Goal: Use online tool/utility: Utilize a website feature to perform a specific function

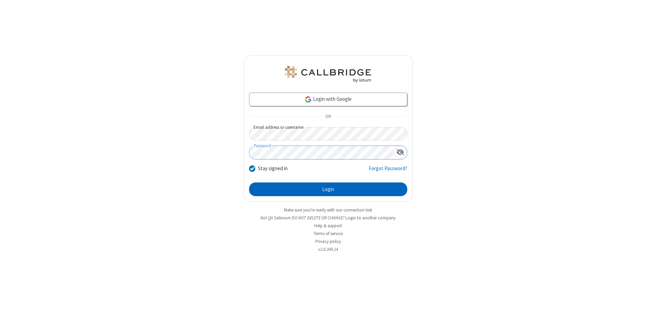
click at [328, 189] on button "Login" at bounding box center [328, 189] width 158 height 14
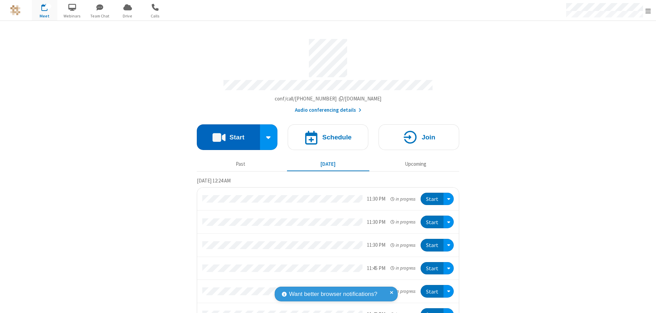
click at [225, 134] on button "Start" at bounding box center [228, 137] width 63 height 26
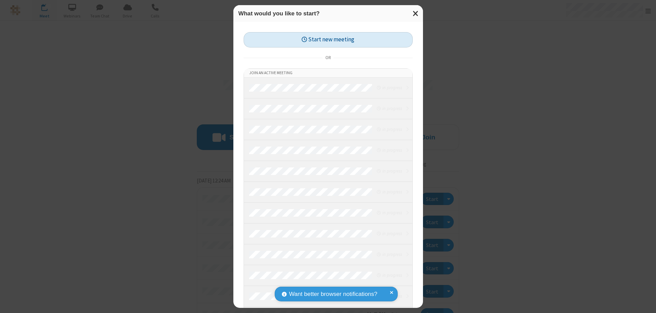
click at [328, 40] on button "Start new meeting" at bounding box center [328, 39] width 169 height 15
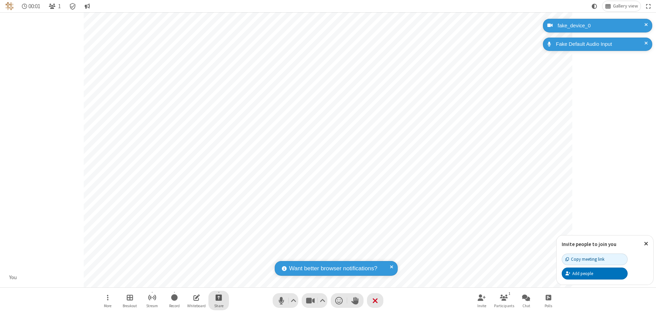
click at [219, 297] on span "Start sharing" at bounding box center [219, 297] width 6 height 9
click at [218, 256] on span "Share additional camera" at bounding box center [222, 257] width 51 height 6
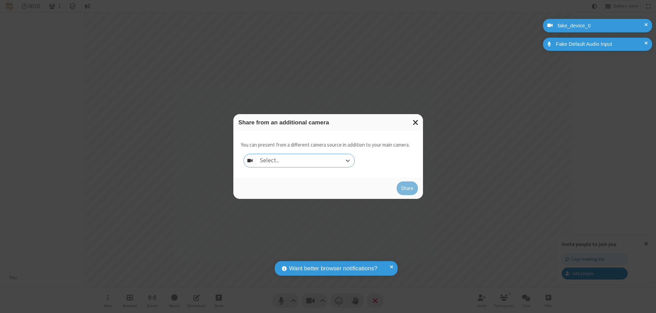
click at [305, 161] on div "Select..." at bounding box center [305, 160] width 98 height 13
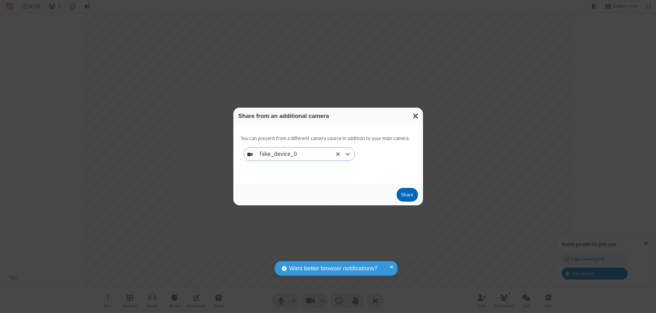
click at [407, 196] on button "Share" at bounding box center [407, 195] width 21 height 14
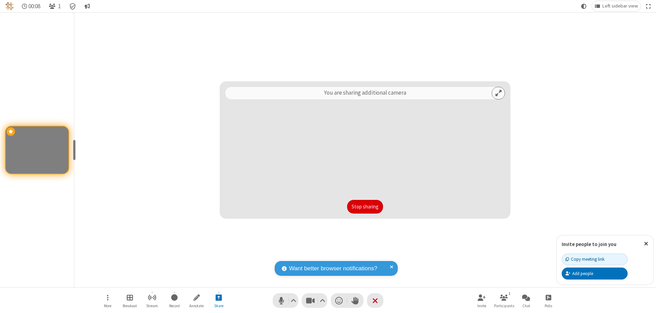
click at [365, 207] on button "Stop sharing" at bounding box center [365, 207] width 36 height 14
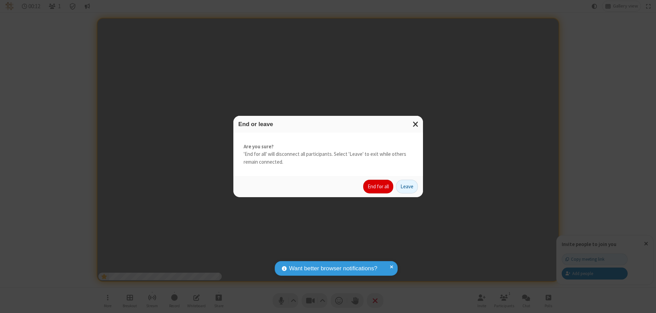
click at [379, 187] on button "End for all" at bounding box center [378, 187] width 30 height 14
